Goal: Information Seeking & Learning: Understand process/instructions

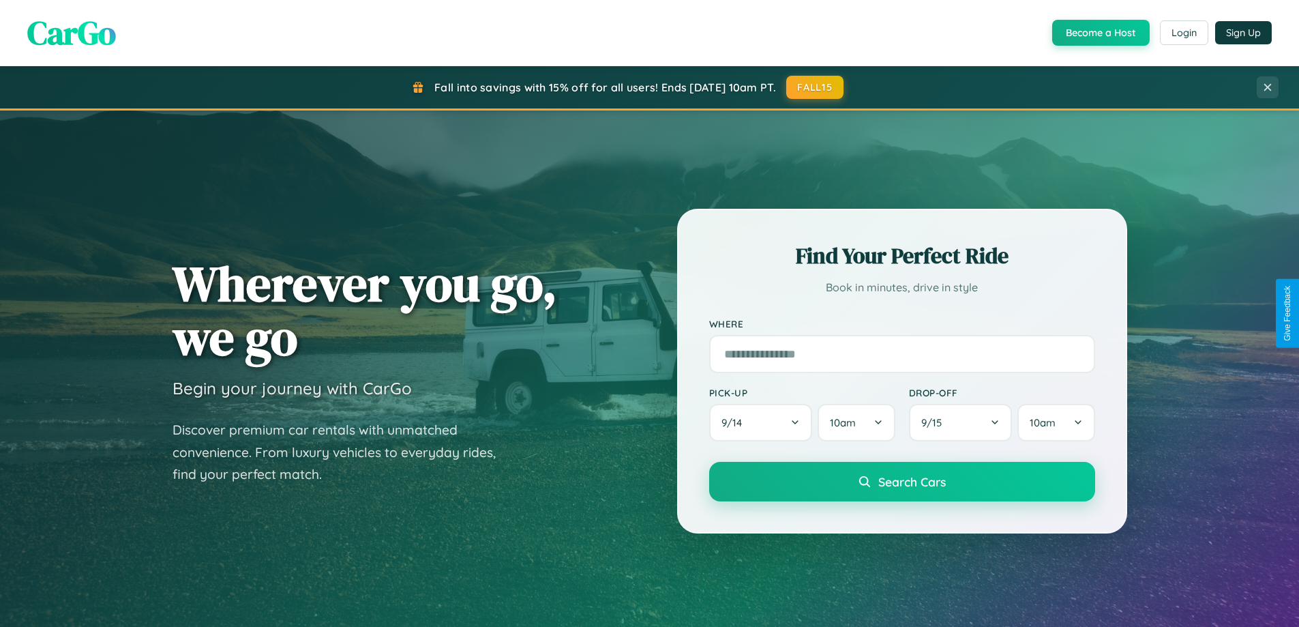
scroll to position [588, 0]
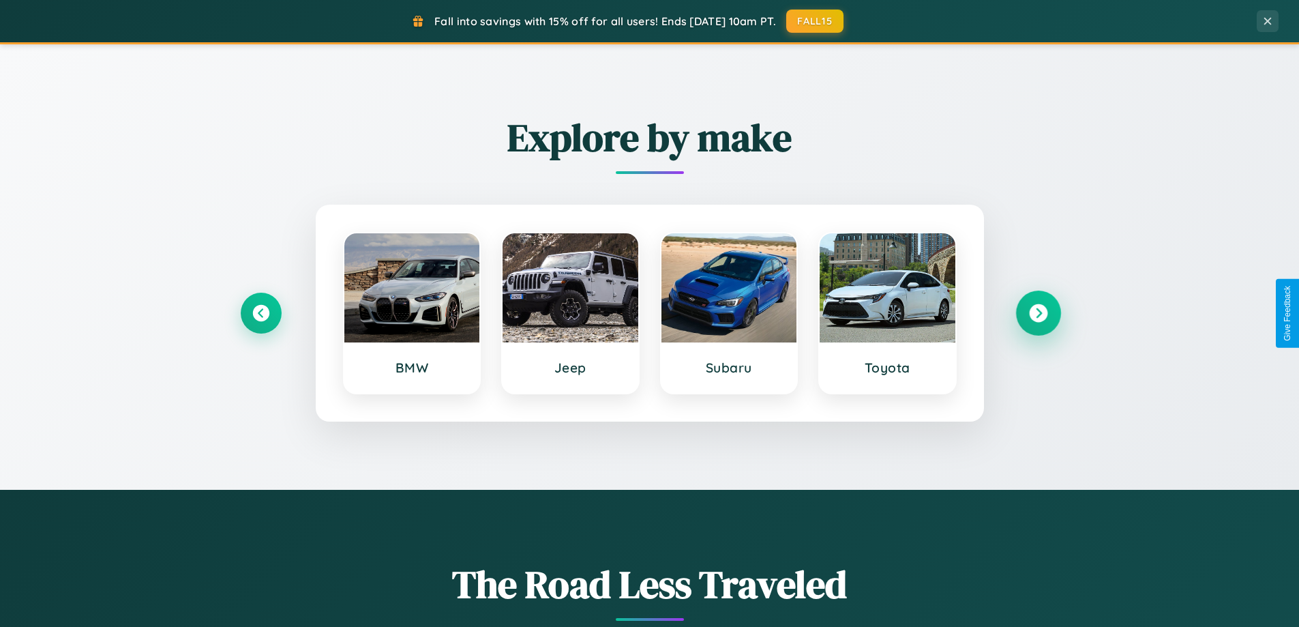
click at [1038, 313] on icon at bounding box center [1038, 313] width 18 height 18
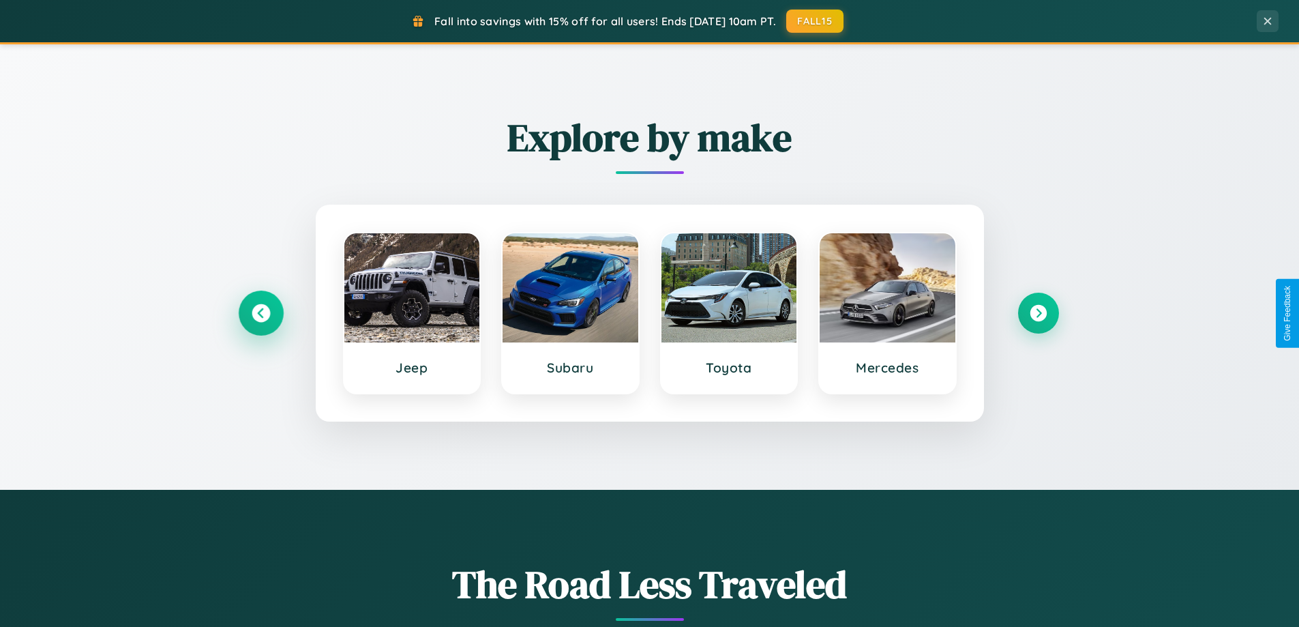
click at [260, 313] on icon at bounding box center [261, 313] width 18 height 18
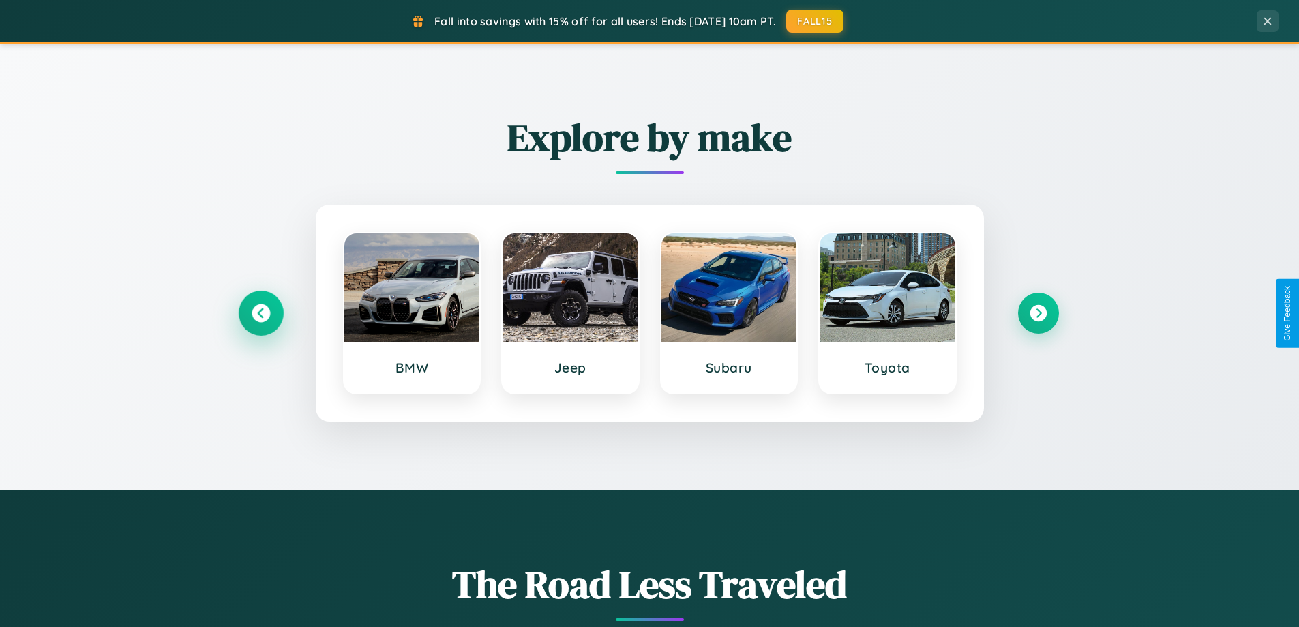
click at [260, 313] on icon at bounding box center [261, 313] width 18 height 18
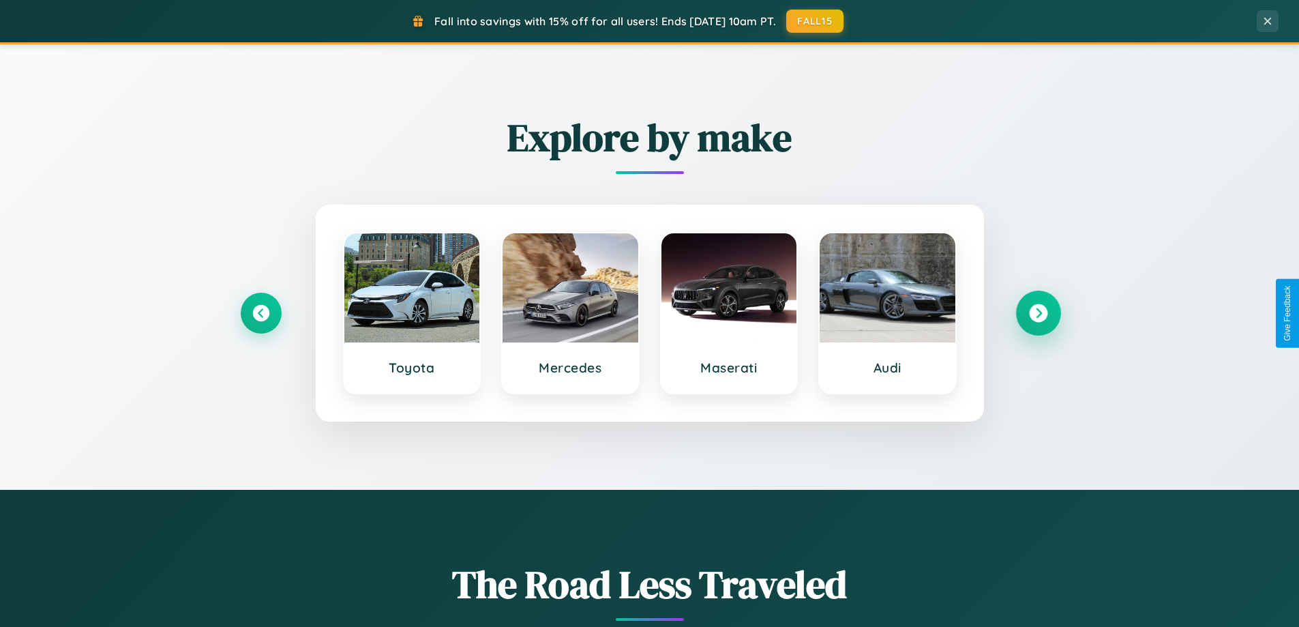
click at [1038, 313] on icon at bounding box center [1038, 313] width 18 height 18
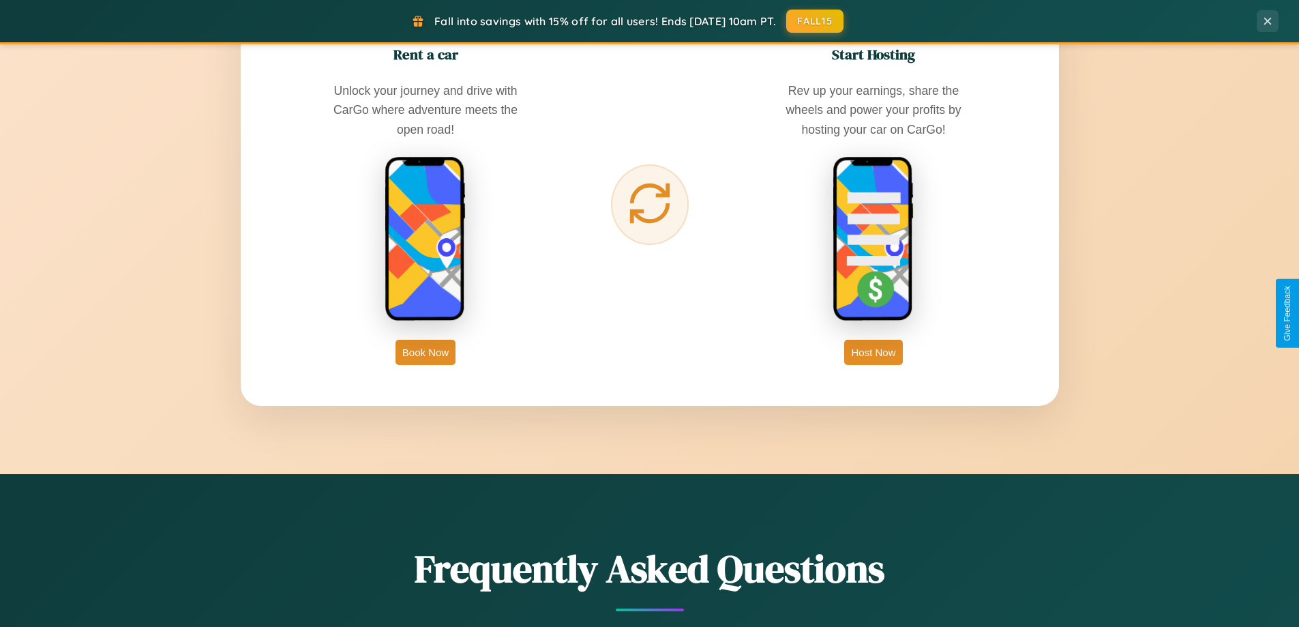
scroll to position [2623, 0]
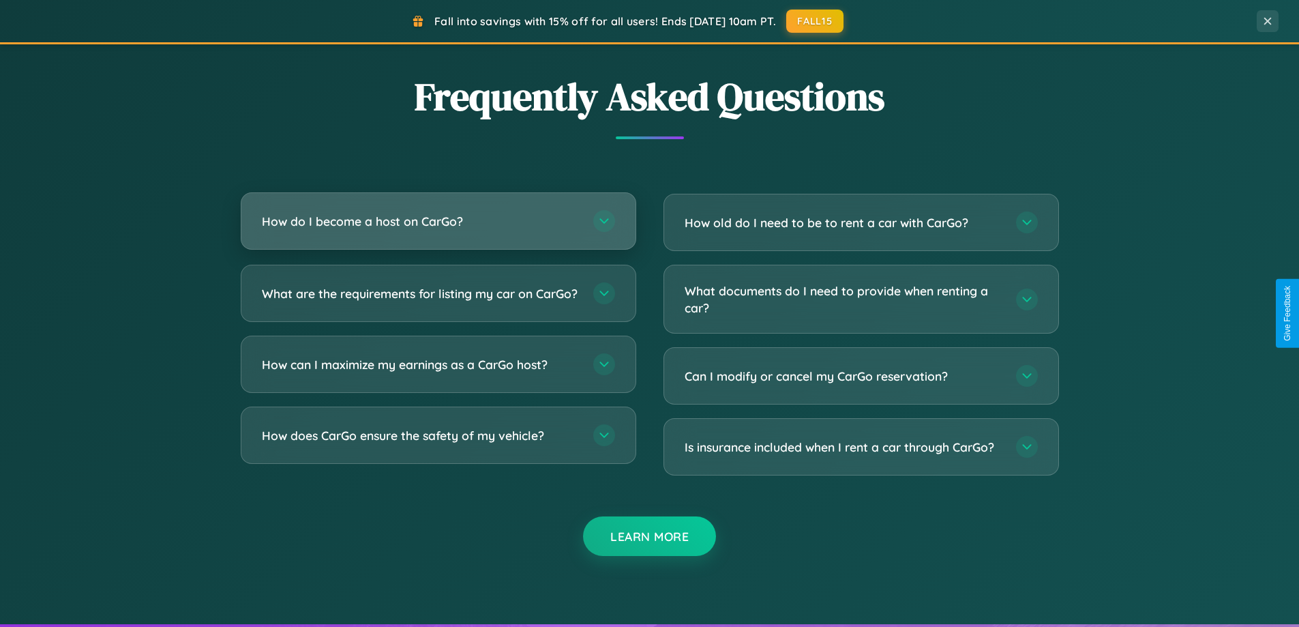
click at [438, 221] on h3 "How do I become a host on CarGo?" at bounding box center [421, 221] width 318 height 17
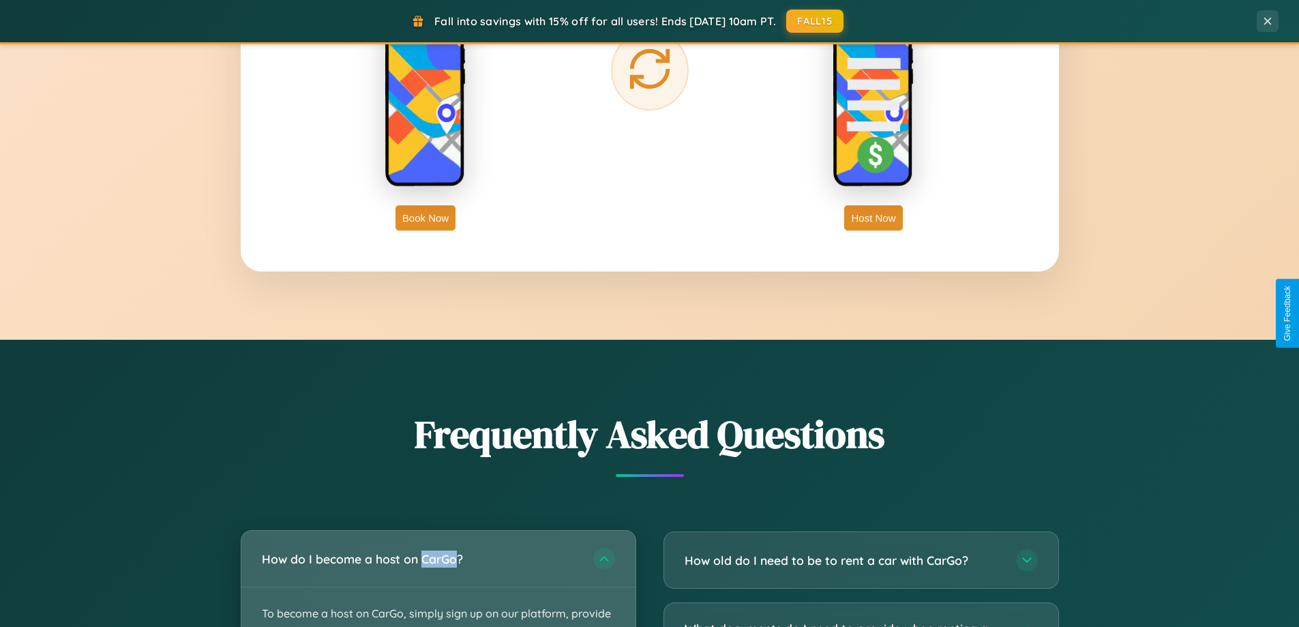
scroll to position [2190, 0]
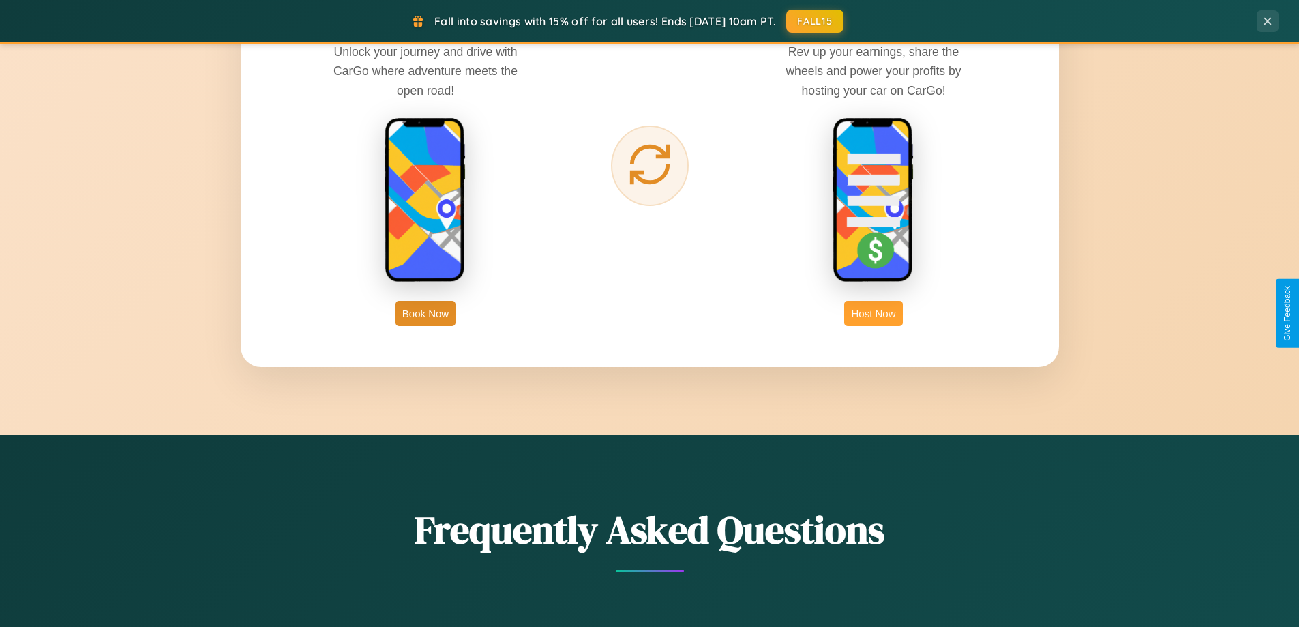
click at [873, 313] on button "Host Now" at bounding box center [873, 313] width 58 height 25
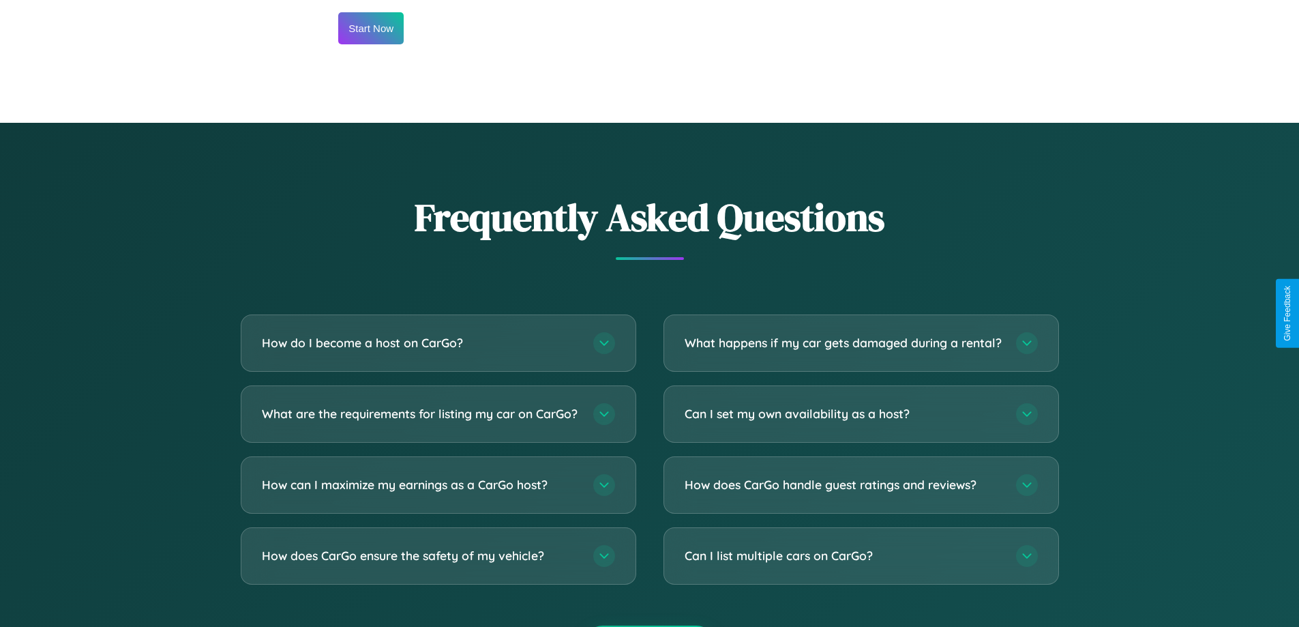
scroll to position [1843, 0]
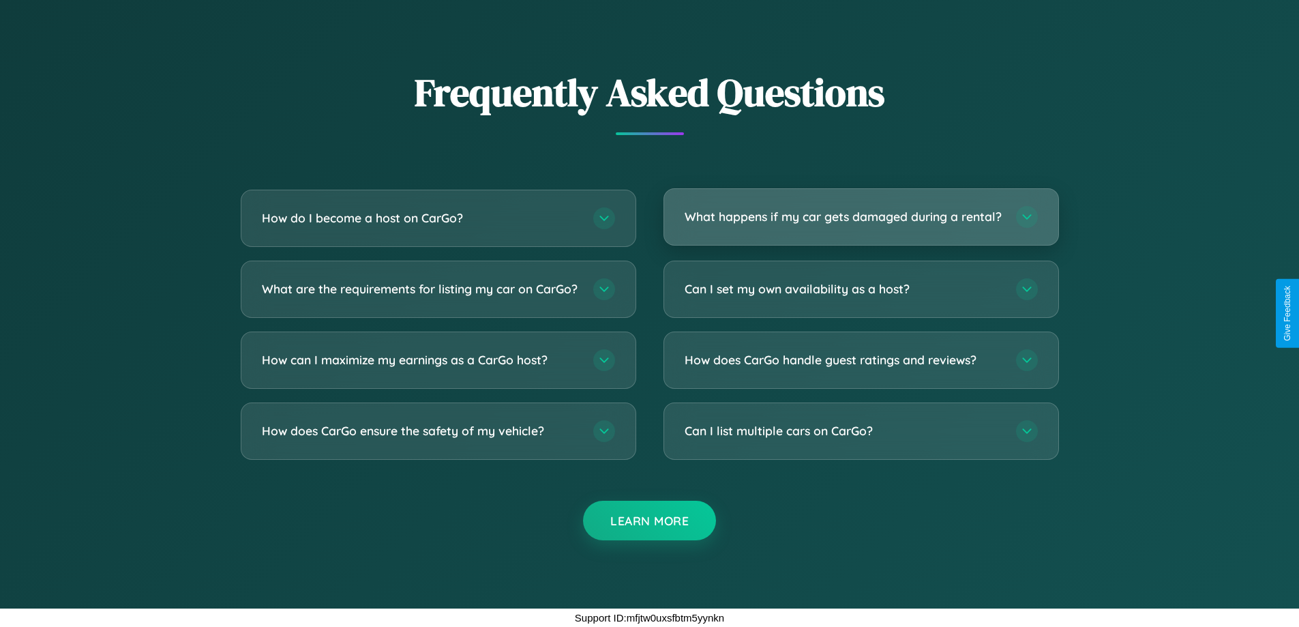
click at [860, 211] on h3 "What happens if my car gets damaged during a rental?" at bounding box center [843, 216] width 318 height 17
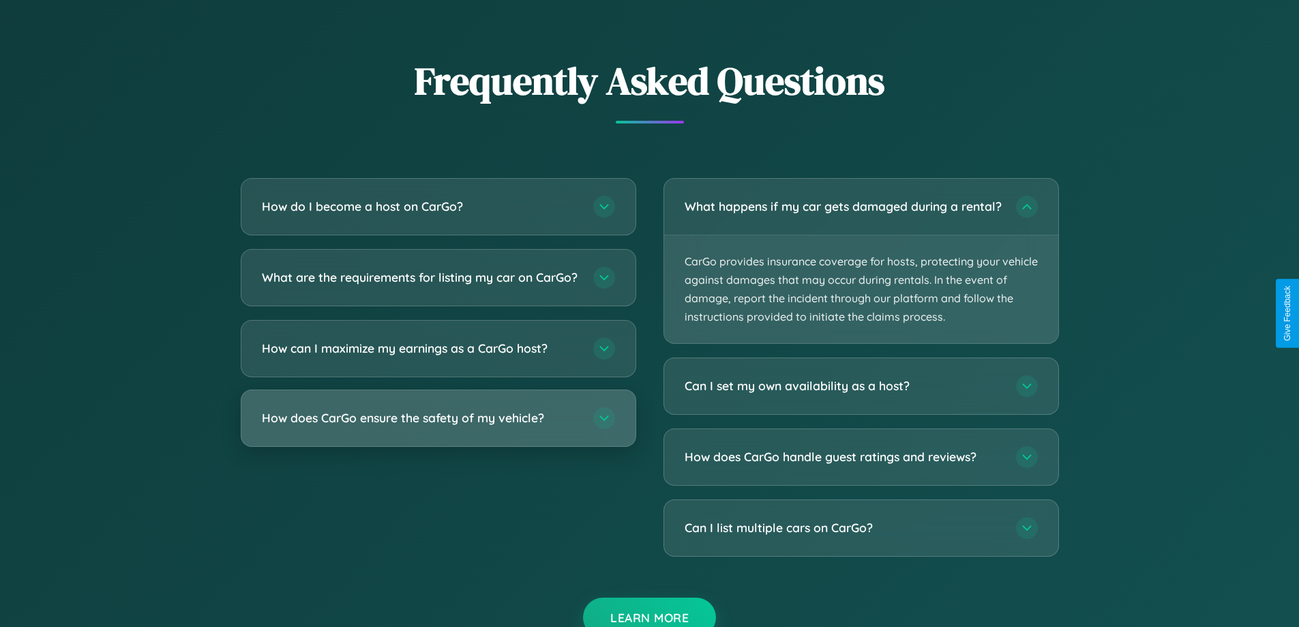
click at [438, 426] on h3 "How does CarGo ensure the safety of my vehicle?" at bounding box center [421, 417] width 318 height 17
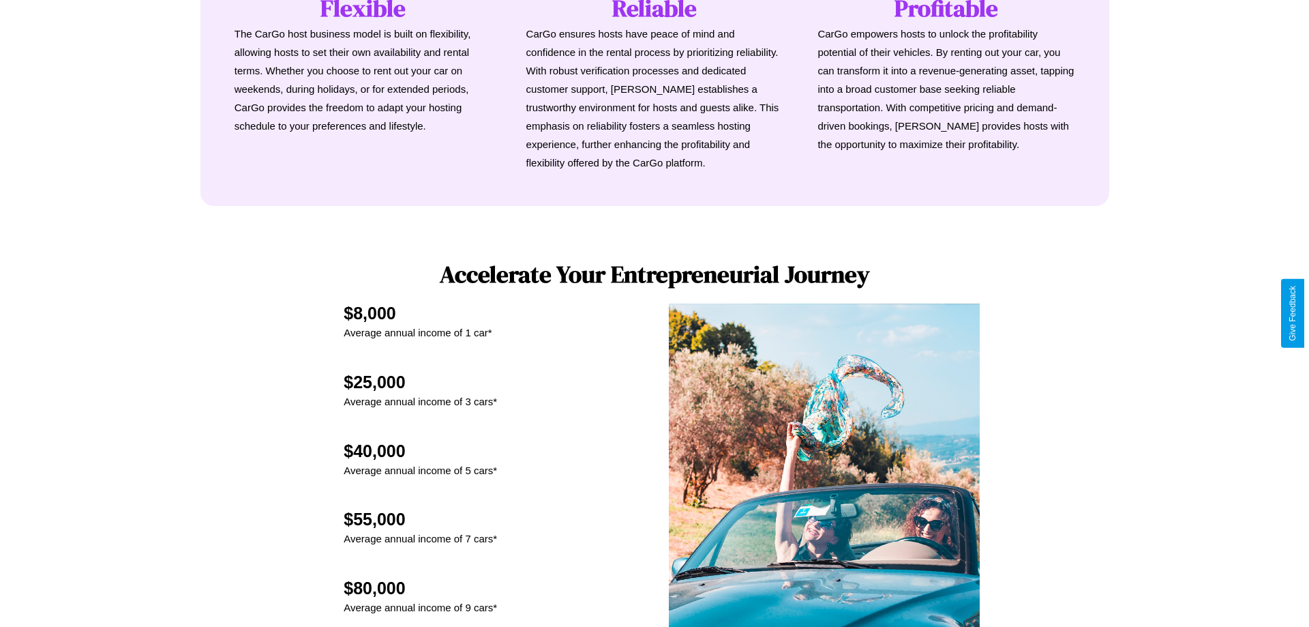
scroll to position [1421, 0]
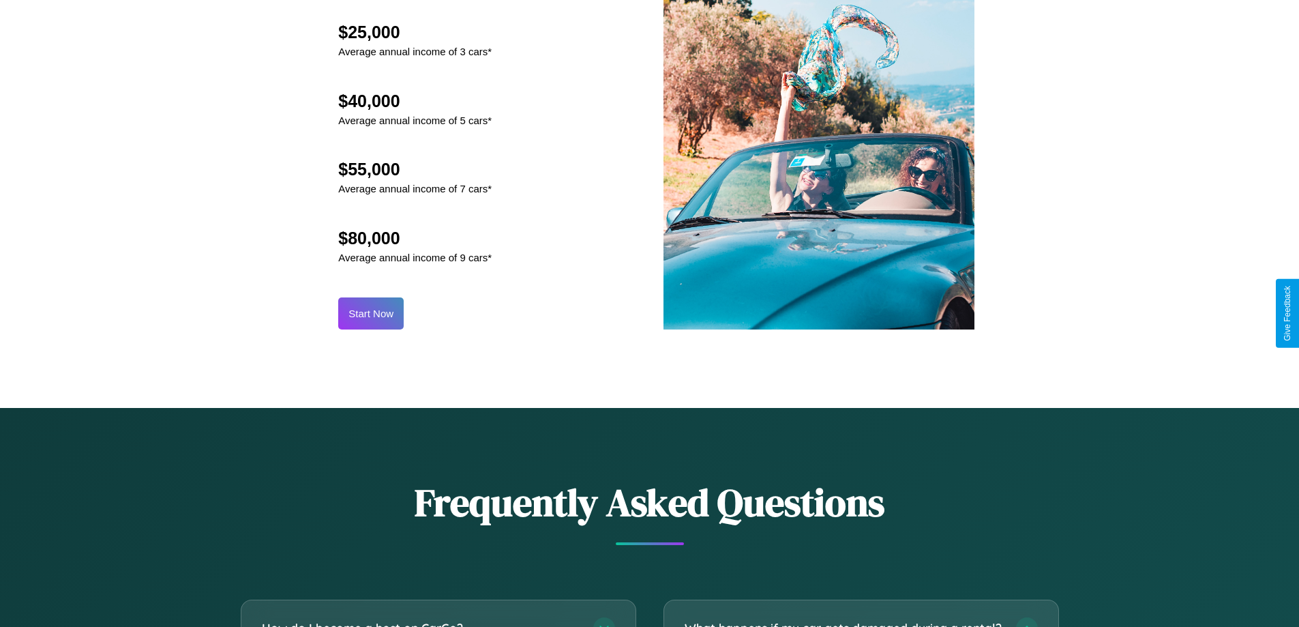
click at [371, 313] on button "Start Now" at bounding box center [370, 313] width 65 height 32
